Goal: Task Accomplishment & Management: Manage account settings

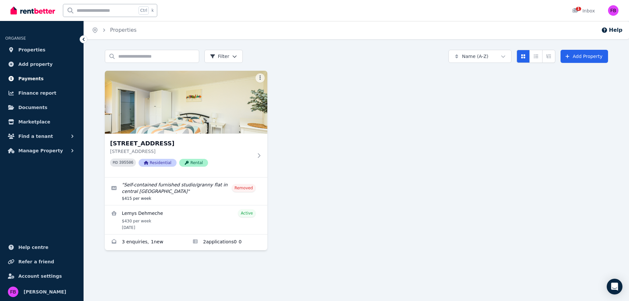
click at [37, 82] on span "Payments" at bounding box center [30, 79] width 25 height 8
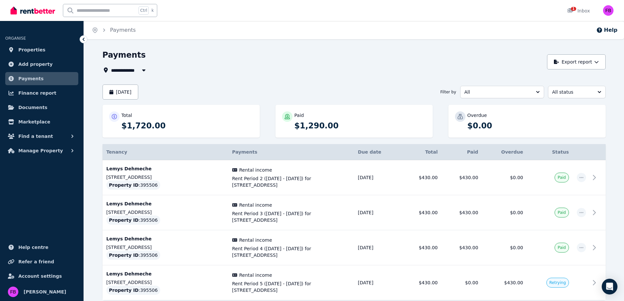
scroll to position [34, 0]
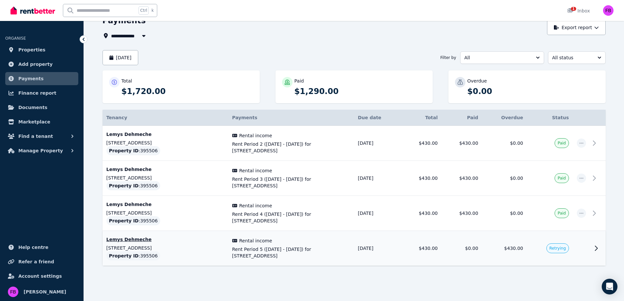
click at [315, 250] on span "Rent Period 5 ([DATE] - [DATE]) for [STREET_ADDRESS]" at bounding box center [291, 252] width 118 height 13
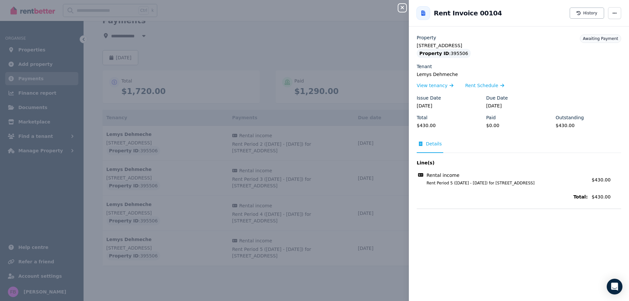
drag, startPoint x: 540, startPoint y: 183, endPoint x: 451, endPoint y: 185, distance: 89.5
click at [451, 185] on span "Rent Period 5 ([DATE] - [DATE]) for [STREET_ADDRESS]" at bounding box center [503, 183] width 169 height 5
click at [471, 202] on div "Property [STREET_ADDRESS] Property ID : 395506 Tenant Lemys Dehmeche View tenan…" at bounding box center [519, 121] width 205 height 174
click at [242, 47] on div "Close panel Back to Rent Invoice 00104 History Property [STREET_ADDRESS] Proper…" at bounding box center [314, 150] width 629 height 301
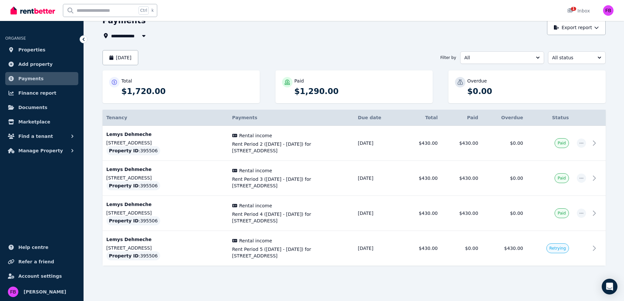
click at [163, 92] on p "$1,720.00" at bounding box center [188, 91] width 132 height 10
